Goal: Task Accomplishment & Management: Use online tool/utility

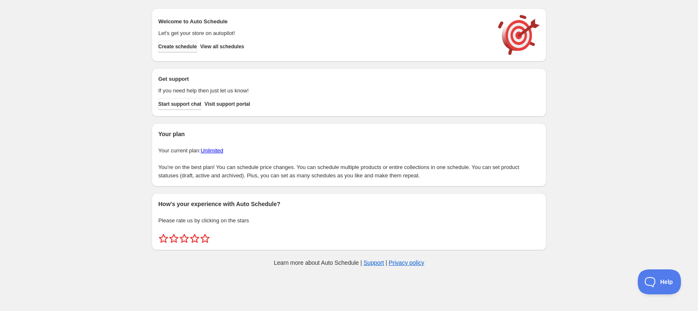
click at [185, 50] on button "Create schedule" at bounding box center [177, 47] width 39 height 12
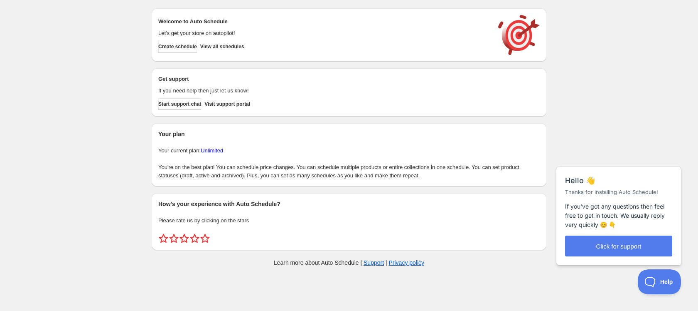
click at [596, 86] on div "Create schedule Help & support Cancel Discount prices Schedule a discount, sale…" at bounding box center [349, 139] width 698 height 278
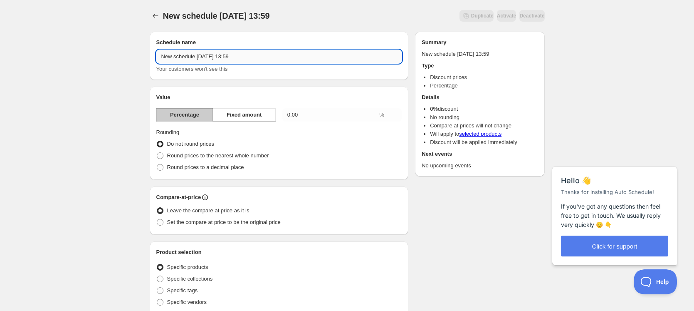
click at [209, 56] on input "New schedule Aug 22 2025 13:59" at bounding box center [279, 56] width 246 height 13
type input "Test para manu"
click at [184, 156] on span "Round prices to the nearest whole number" at bounding box center [218, 155] width 102 height 6
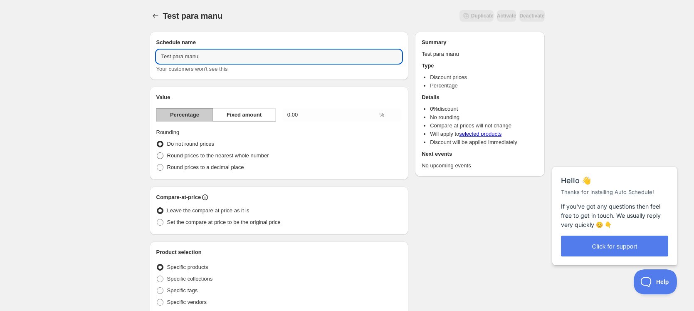
click at [157, 153] on input "Round prices to the nearest whole number" at bounding box center [157, 152] width 0 height 0
radio input "true"
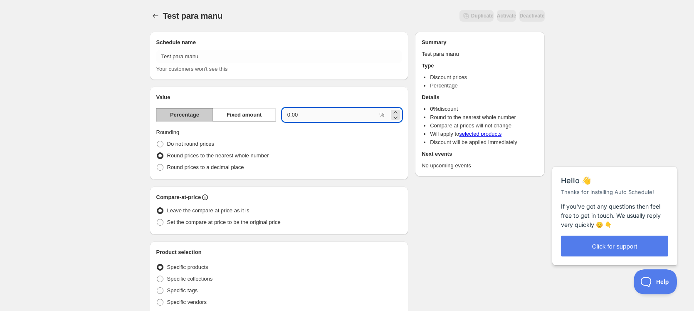
click at [314, 117] on input "0.00" at bounding box center [330, 114] width 96 height 13
type input "0.95"
click at [345, 149] on div "Do not round prices" at bounding box center [279, 144] width 246 height 12
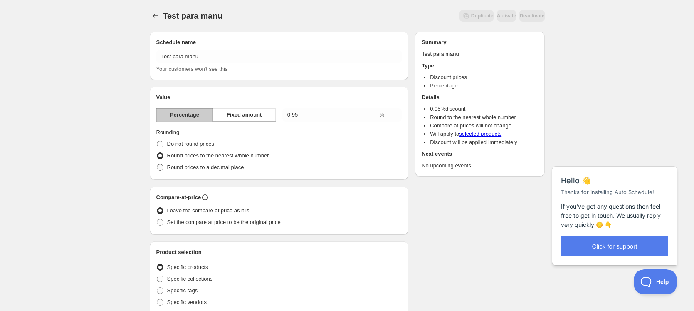
click at [200, 169] on span "Round prices to a decimal place" at bounding box center [205, 167] width 77 height 6
click at [157, 164] on input "Round prices to a decimal place" at bounding box center [157, 164] width 0 height 0
radio input "true"
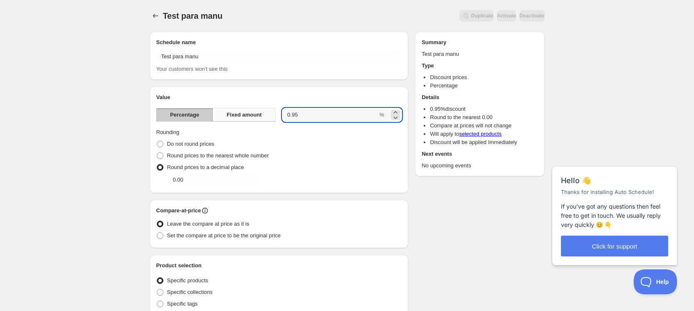
drag, startPoint x: 297, startPoint y: 114, endPoint x: 264, endPoint y: 114, distance: 32.4
click at [264, 114] on div "Percentage Fixed amount 0.95 %" at bounding box center [279, 114] width 246 height 13
type input "50"
click at [209, 184] on input "0.00" at bounding box center [208, 179] width 80 height 13
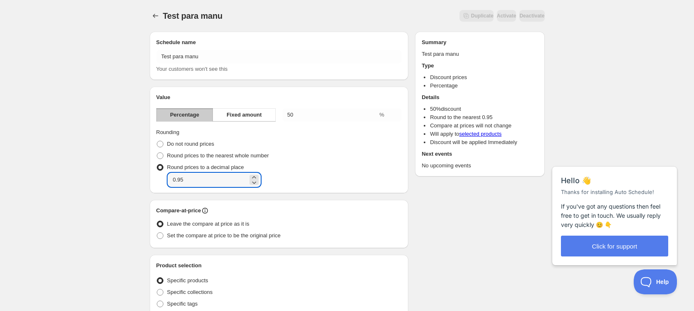
type input "0.95"
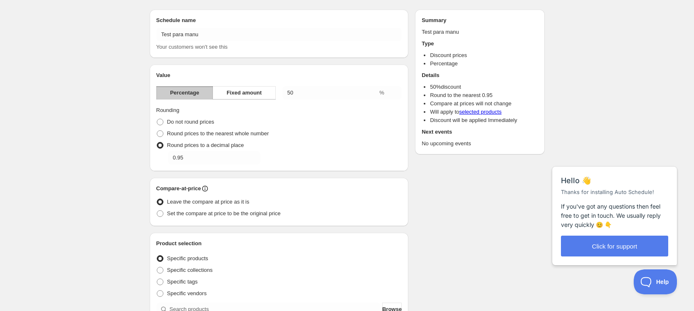
scroll to position [64, 0]
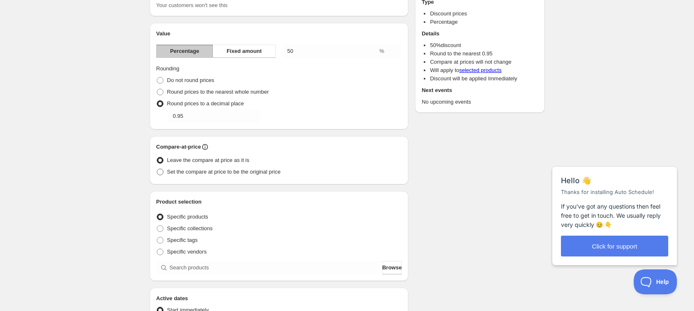
click at [185, 172] on span "Set the compare at price to be the original price" at bounding box center [223, 171] width 113 height 6
click at [157, 169] on input "Set the compare at price to be the original price" at bounding box center [157, 168] width 0 height 0
radio input "true"
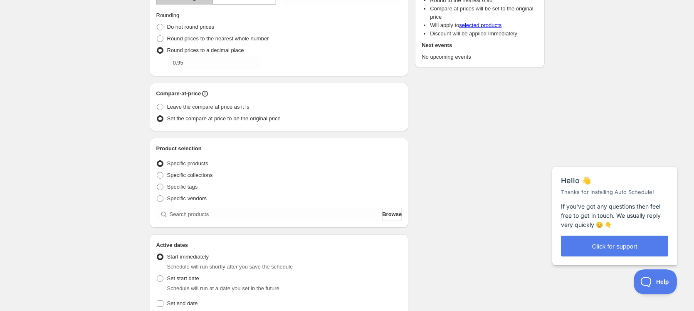
scroll to position [145, 0]
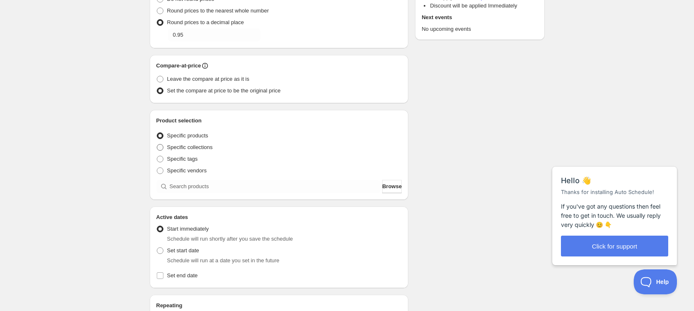
click at [199, 146] on span "Specific collections" at bounding box center [190, 147] width 46 height 6
click at [157, 144] on input "Specific collections" at bounding box center [157, 144] width 0 height 0
radio input "true"
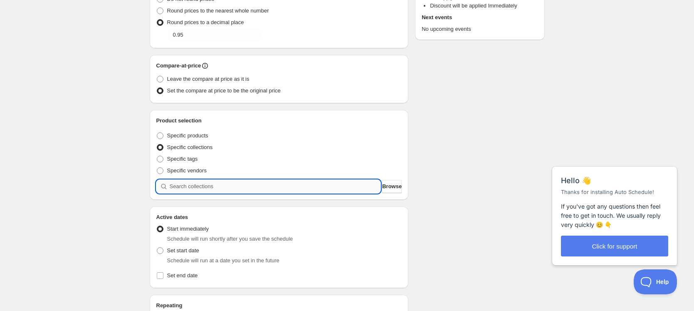
click at [207, 187] on input "search" at bounding box center [275, 186] width 211 height 13
click at [382, 188] on span "Browse" at bounding box center [392, 186] width 20 height 8
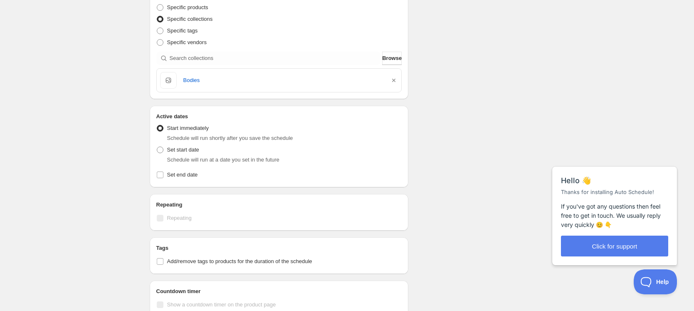
scroll to position [276, 0]
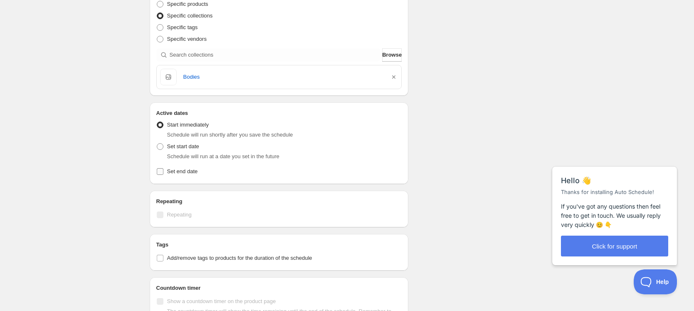
click at [185, 168] on span "Set end date" at bounding box center [182, 171] width 31 height 6
click at [163, 168] on input "Set end date" at bounding box center [160, 171] width 7 height 7
checkbox input "true"
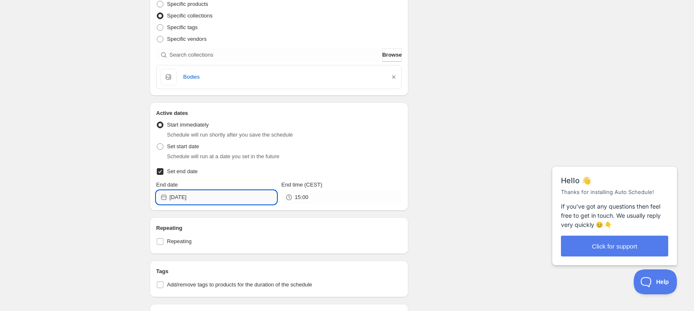
click at [219, 195] on input "2025-08-22" at bounding box center [223, 196] width 107 height 13
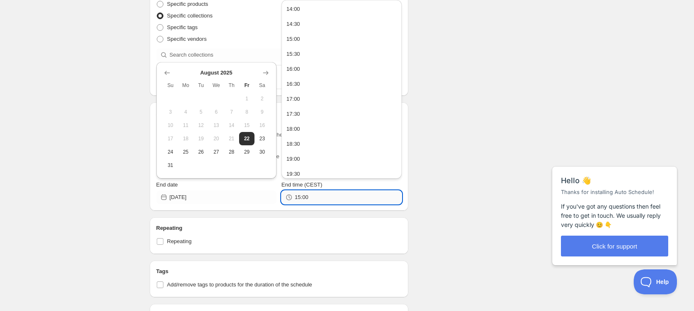
click at [332, 199] on input "15:00" at bounding box center [348, 196] width 107 height 13
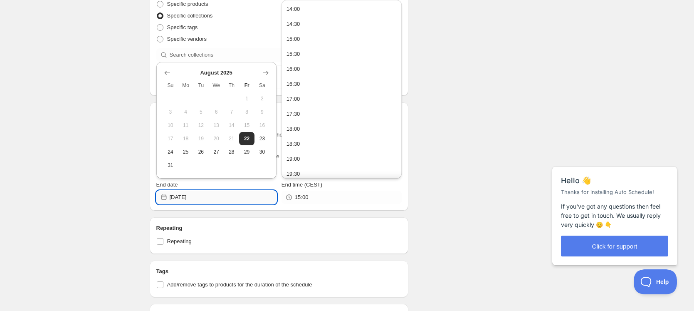
click at [215, 200] on input "2025-08-22" at bounding box center [223, 196] width 107 height 13
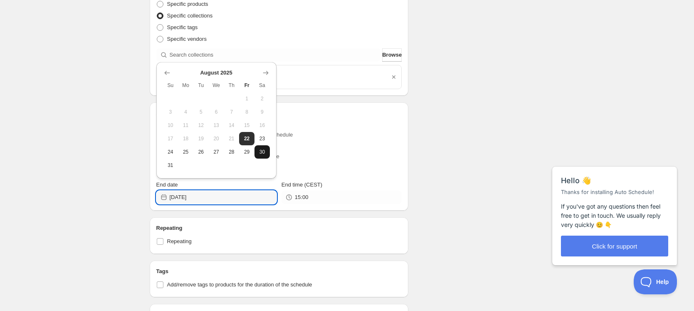
click at [259, 153] on span "30" at bounding box center [262, 151] width 9 height 7
type input "2025-08-30"
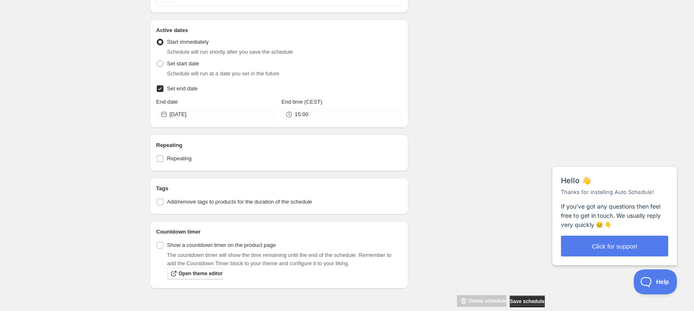
scroll to position [371, 0]
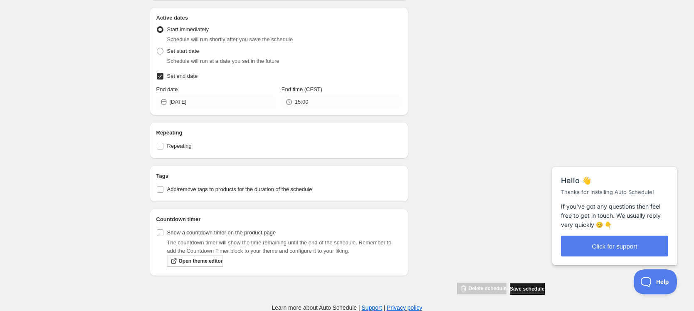
click at [527, 287] on span "Save schedule" at bounding box center [527, 288] width 35 height 7
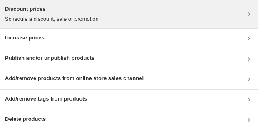
click at [107, 20] on div "Discount prices Schedule a discount, sale or promotion" at bounding box center [129, 14] width 248 height 18
